Goal: Task Accomplishment & Management: Manage account settings

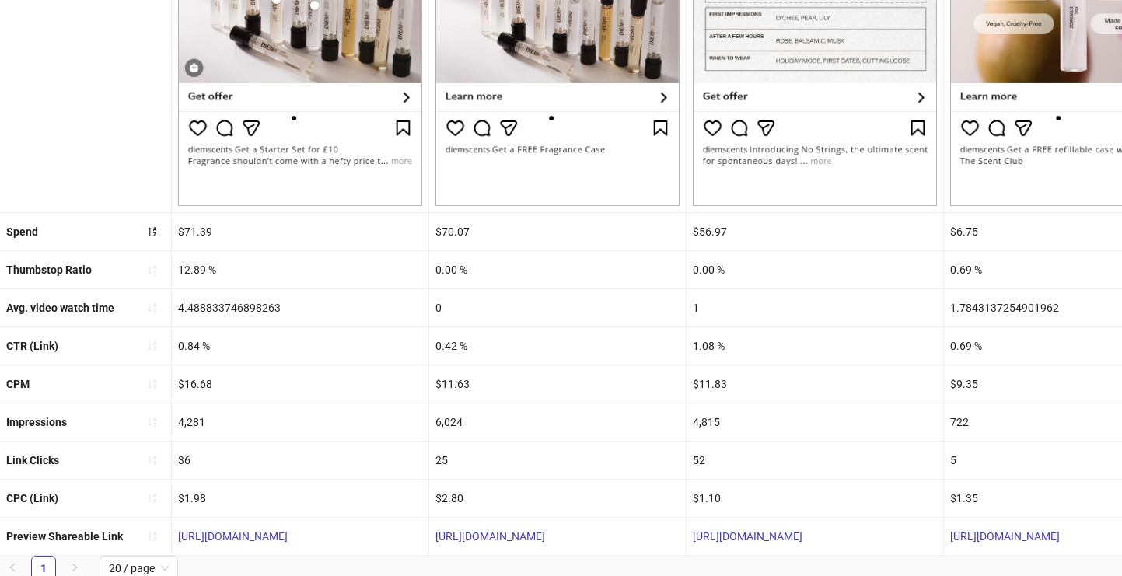
scroll to position [497, 0]
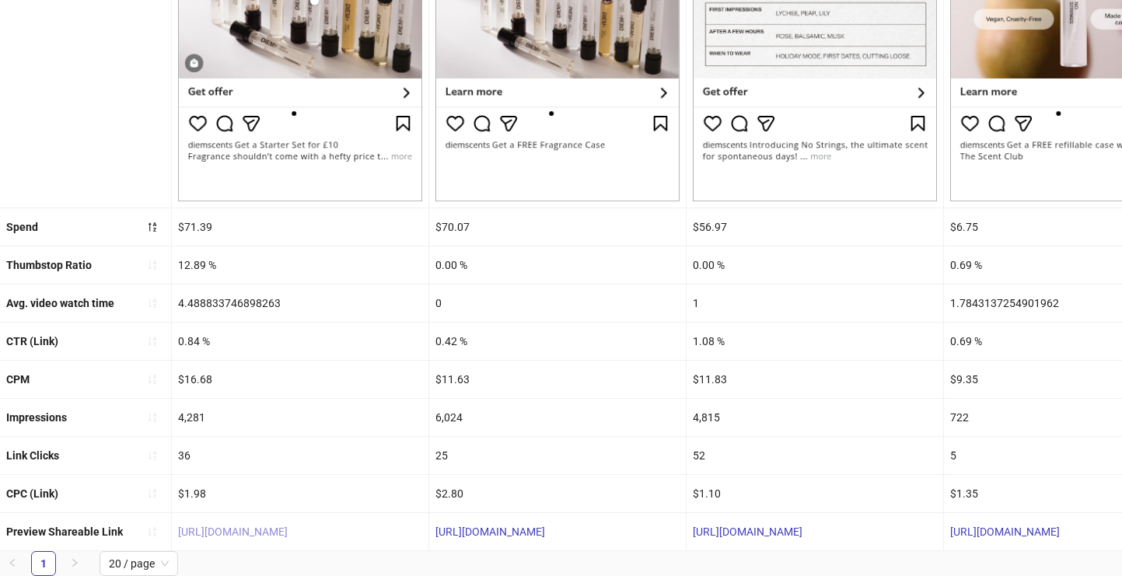
click at [286, 530] on link "https://fb.me/20VWb0JRrt5v8yr" at bounding box center [233, 532] width 110 height 12
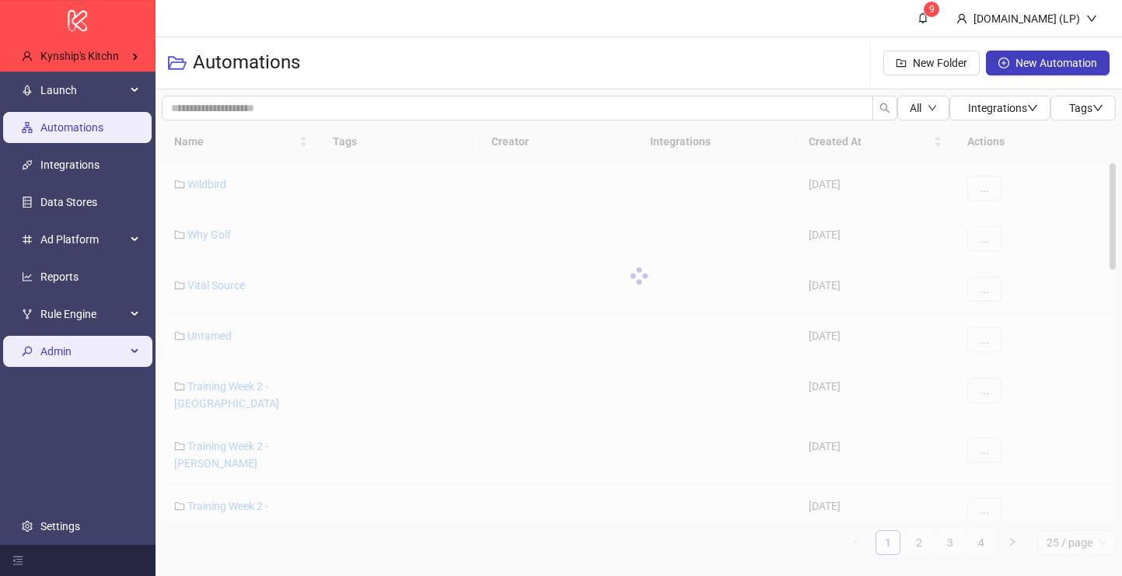
click at [85, 355] on span "Admin" at bounding box center [83, 351] width 86 height 31
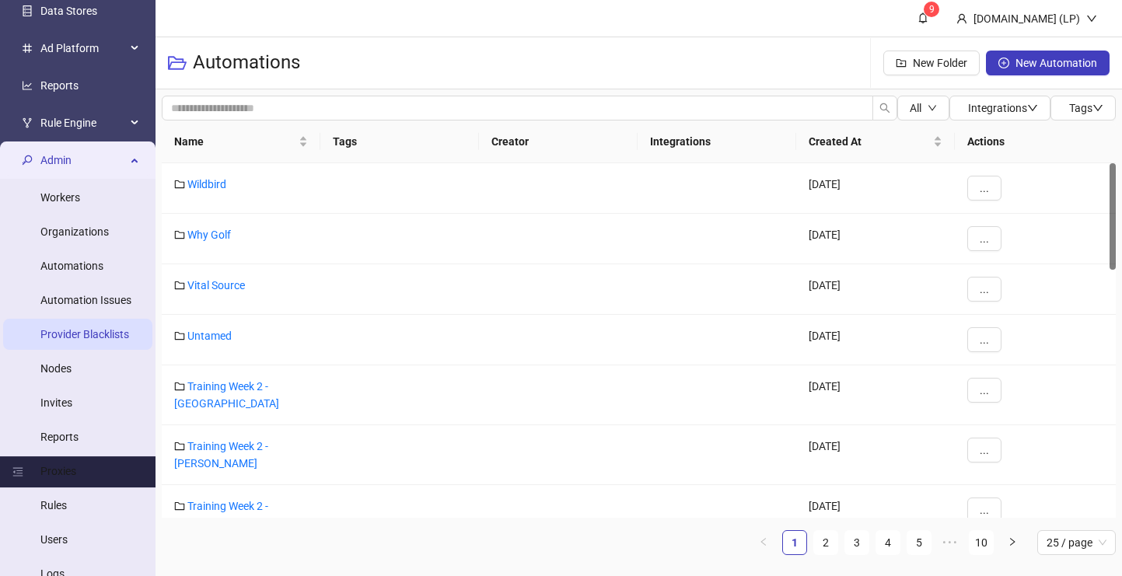
scroll to position [190, 0]
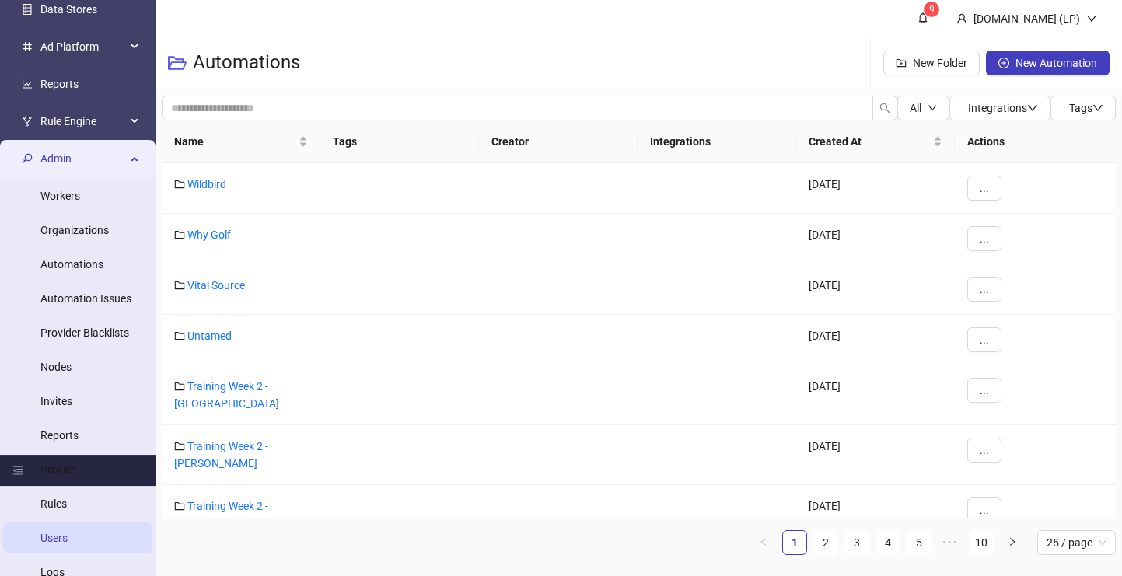
click at [65, 538] on link "Users" at bounding box center [53, 538] width 27 height 12
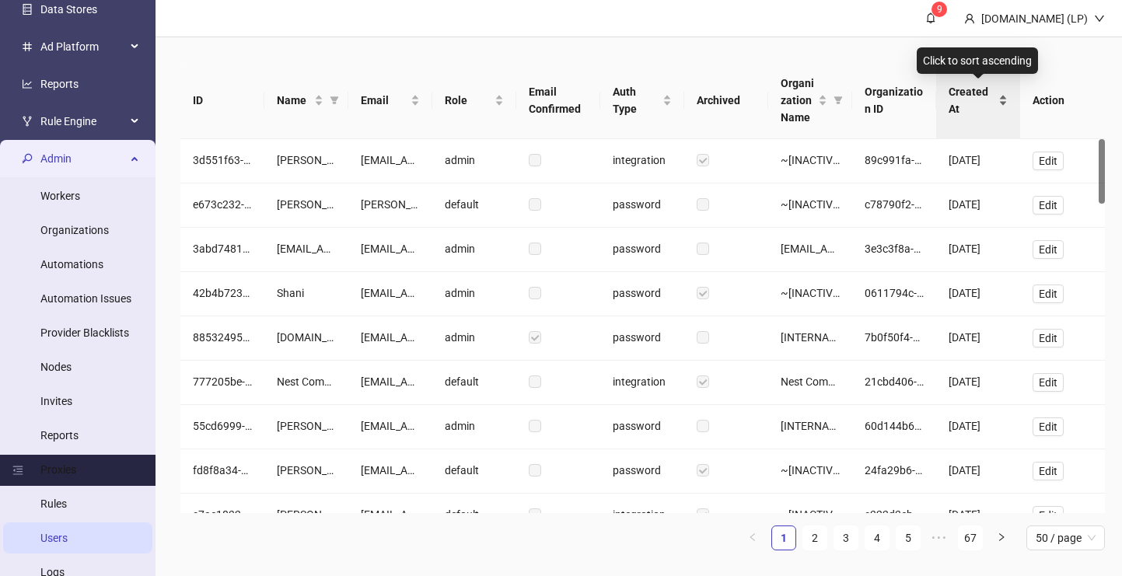
click at [963, 103] on span "Created At" at bounding box center [972, 100] width 47 height 34
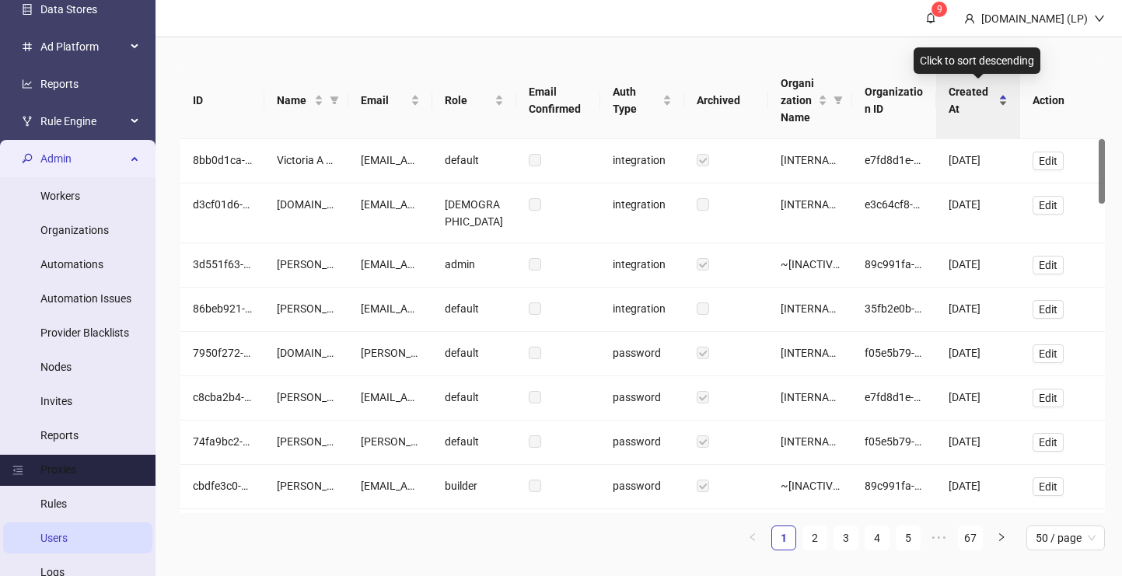
click at [959, 97] on span "Created At" at bounding box center [972, 100] width 47 height 34
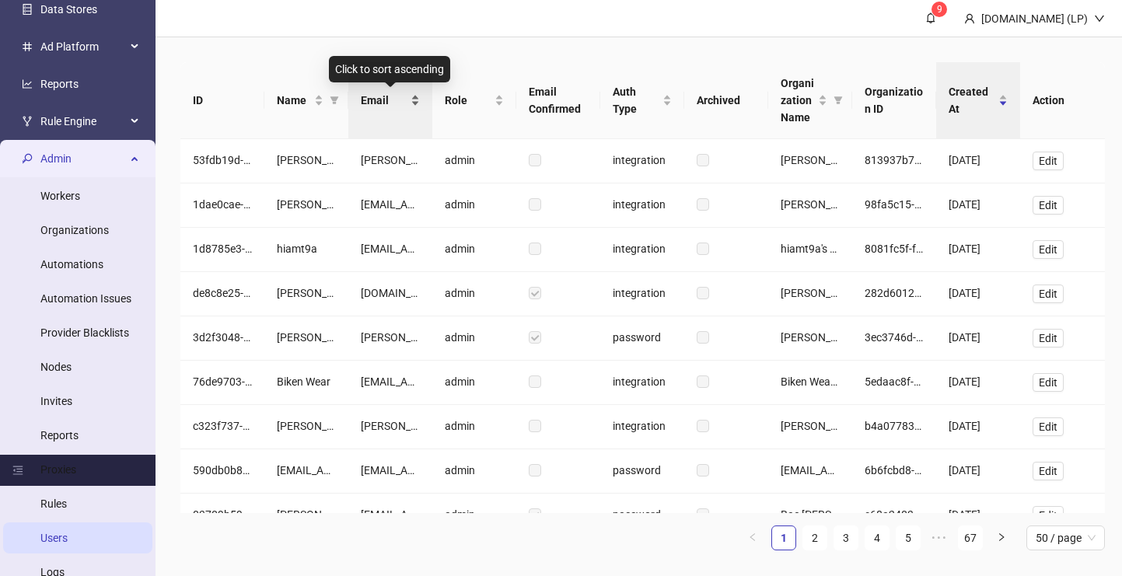
click at [385, 109] on div "Email" at bounding box center [390, 100] width 59 height 17
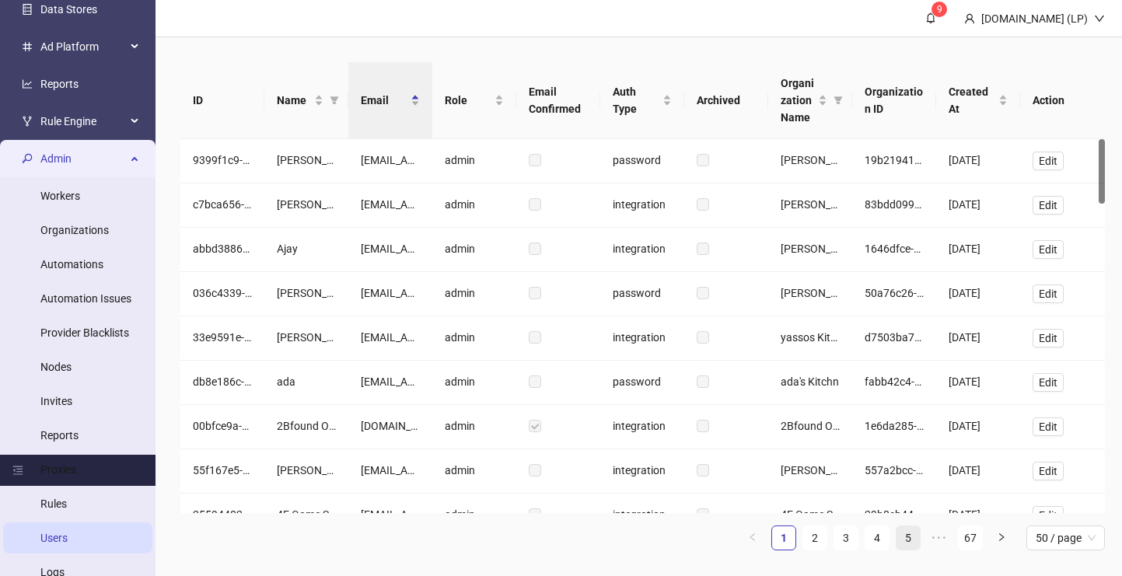
click at [914, 536] on link "5" at bounding box center [907, 537] width 23 height 23
click at [914, 537] on link "7" at bounding box center [907, 537] width 23 height 23
click at [914, 537] on link "9" at bounding box center [907, 537] width 23 height 23
click at [914, 537] on link "11" at bounding box center [907, 537] width 23 height 23
click at [914, 537] on link "13" at bounding box center [907, 537] width 23 height 23
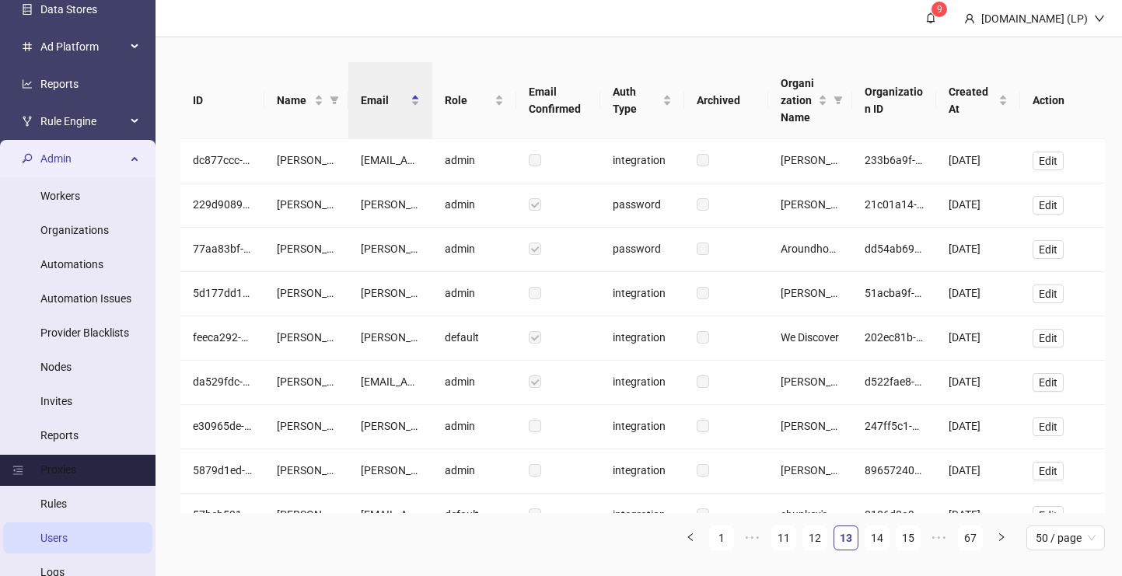
click at [914, 537] on link "15" at bounding box center [907, 537] width 23 height 23
click at [914, 537] on link "17" at bounding box center [907, 537] width 23 height 23
click at [914, 537] on link "19" at bounding box center [907, 537] width 23 height 23
click at [914, 537] on link "21" at bounding box center [907, 537] width 23 height 23
click at [914, 537] on link "23" at bounding box center [907, 537] width 23 height 23
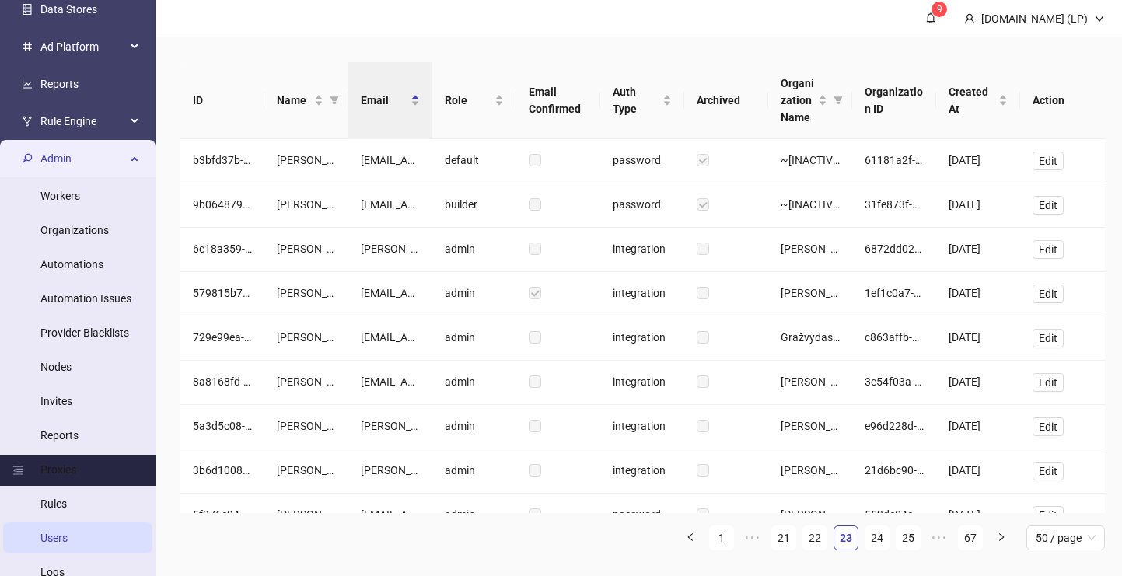
click at [914, 537] on link "25" at bounding box center [907, 537] width 23 height 23
drag, startPoint x: 914, startPoint y: 537, endPoint x: 672, endPoint y: 533, distance: 242.6
click at [672, 533] on ul "1 ••• 23 24 25 26 27 ••• 67 50 / page" at bounding box center [642, 538] width 924 height 25
click at [786, 538] on link "23" at bounding box center [783, 537] width 23 height 23
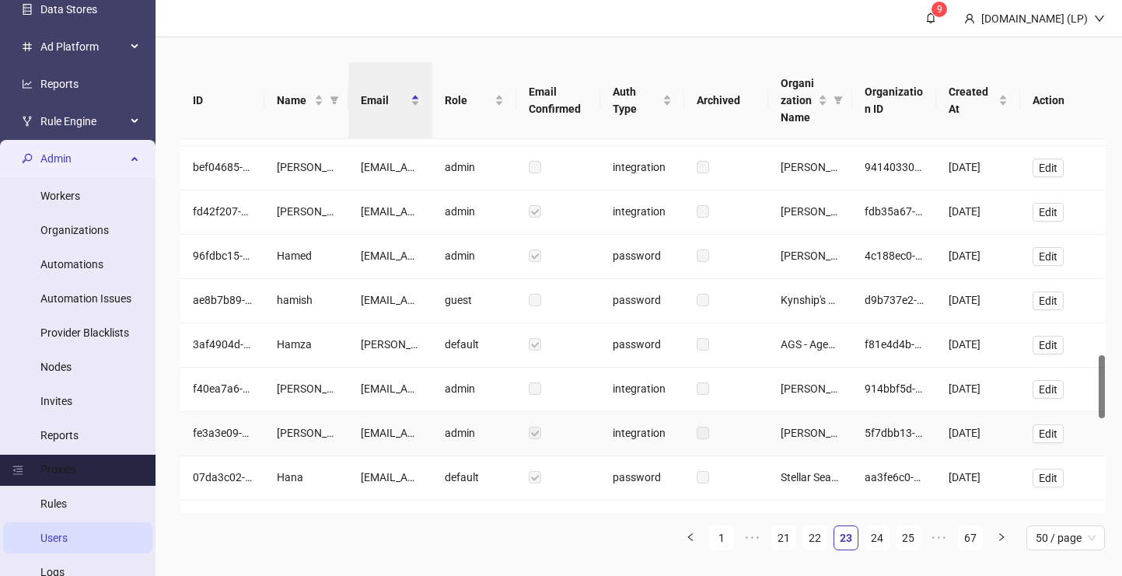
scroll to position [1281, 0]
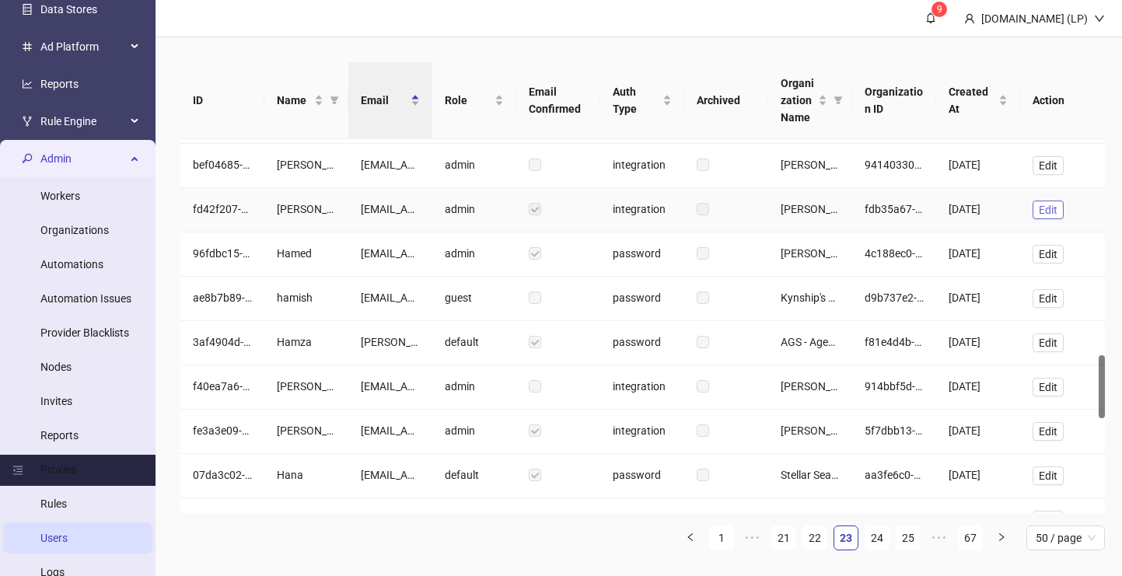
click at [1037, 210] on button "Edit" at bounding box center [1048, 210] width 31 height 19
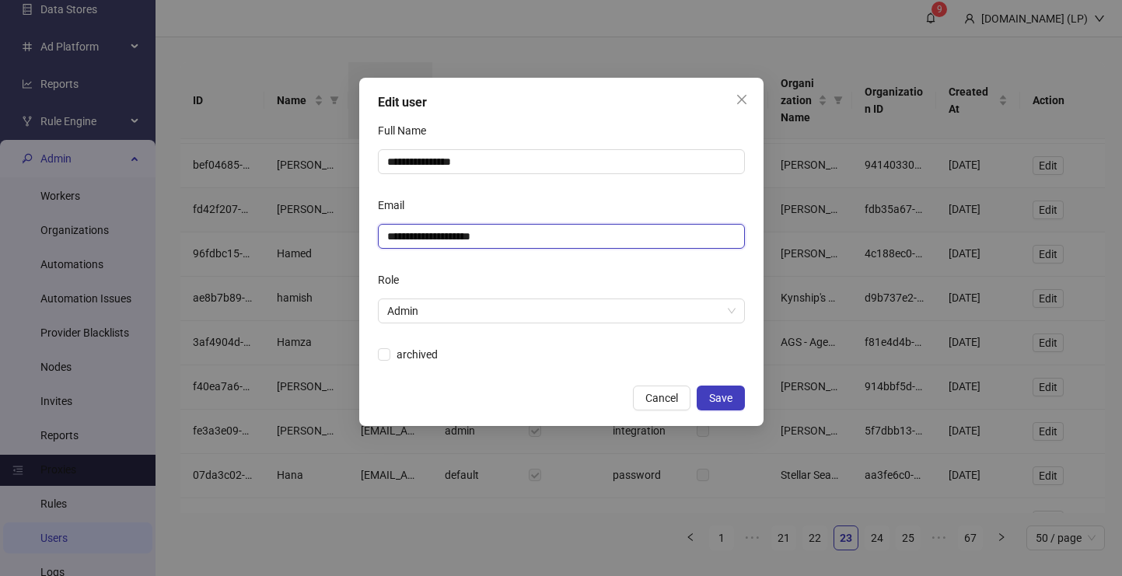
click at [423, 232] on input "**********" at bounding box center [559, 236] width 345 height 17
type input "**********"
click at [483, 338] on form "**********" at bounding box center [561, 242] width 367 height 249
click at [422, 362] on span "archived" at bounding box center [417, 354] width 54 height 17
click at [736, 404] on button "Save" at bounding box center [721, 398] width 48 height 25
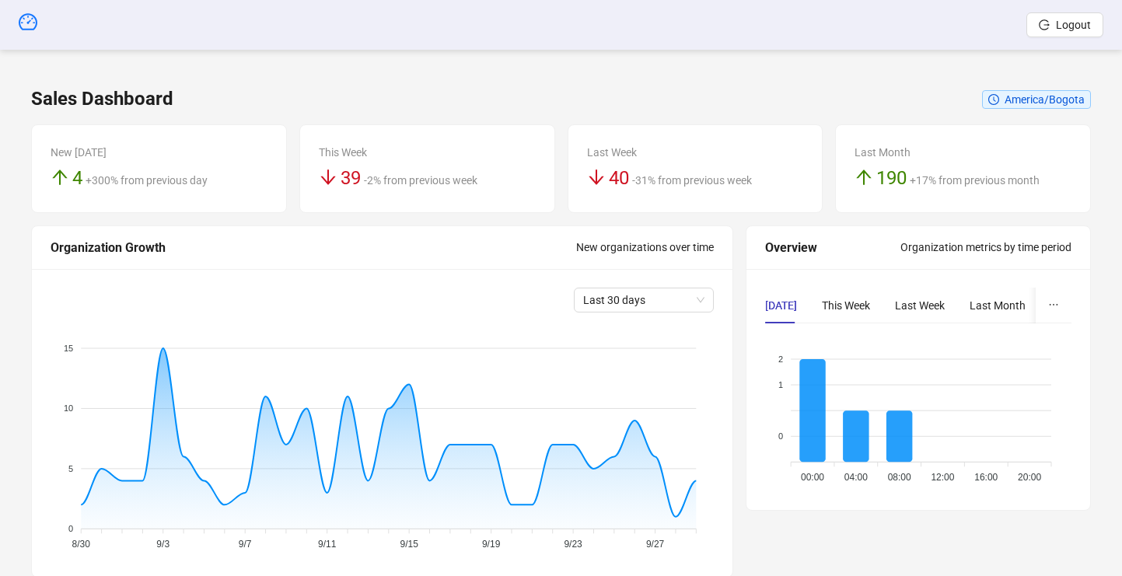
scroll to position [150, 0]
